Goal: Transaction & Acquisition: Purchase product/service

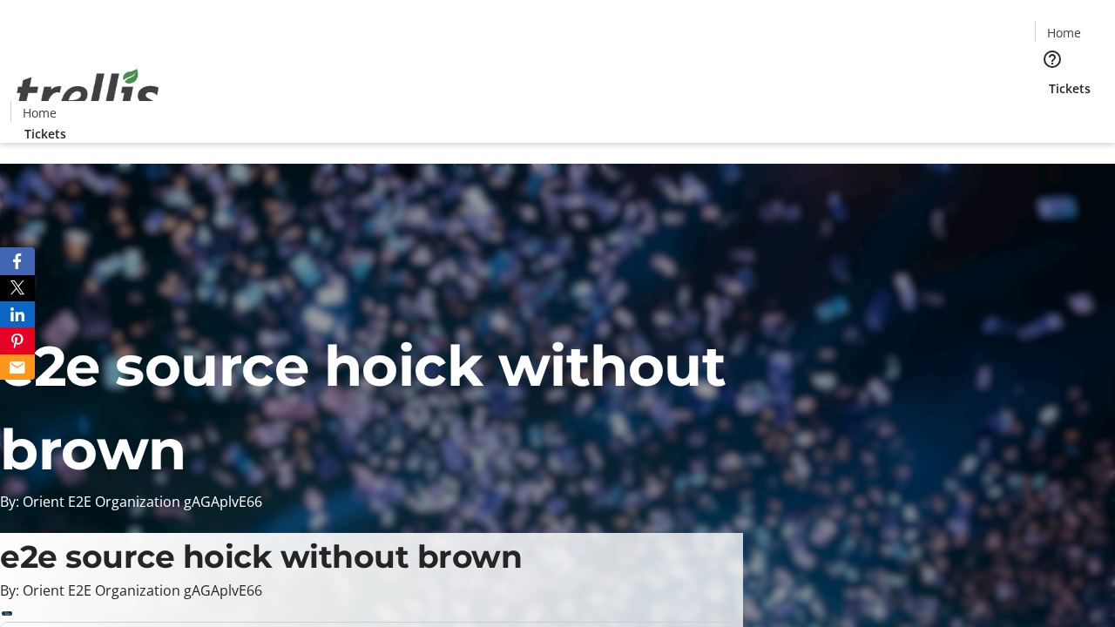
click at [1049, 79] on span "Tickets" at bounding box center [1070, 88] width 42 height 18
